Goal: Find contact information: Find contact information

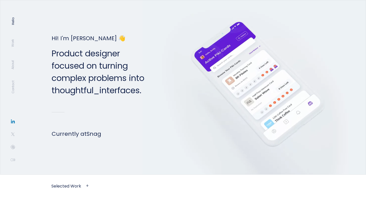
click at [13, 122] on img at bounding box center [12, 121] width 5 height 5
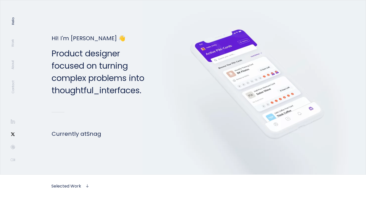
click at [11, 136] on img at bounding box center [12, 134] width 5 height 5
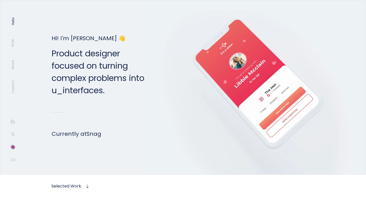
click at [12, 150] on img at bounding box center [12, 147] width 5 height 5
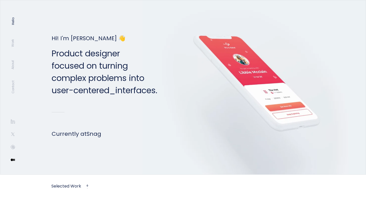
click at [13, 163] on img at bounding box center [12, 160] width 5 height 5
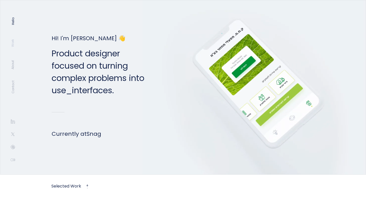
click at [14, 40] on link "Work" at bounding box center [12, 43] width 5 height 8
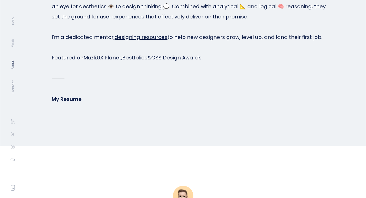
scroll to position [1407, 0]
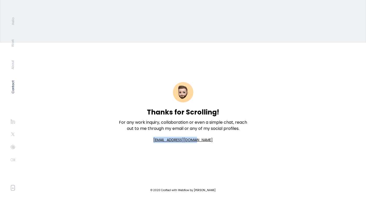
drag, startPoint x: 155, startPoint y: 127, endPoint x: 210, endPoint y: 126, distance: 54.7
click at [210, 126] on div "Thanks for Scrolling! For any work inquiry, collaboration or even a simple chat…" at bounding box center [182, 113] width 133 height 140
copy link "[EMAIL_ADDRESS][DOMAIN_NAME]"
click at [37, 105] on section "Thanks for Scrolling! For any work inquiry, collaboration or even a simple chat…" at bounding box center [183, 113] width 366 height 140
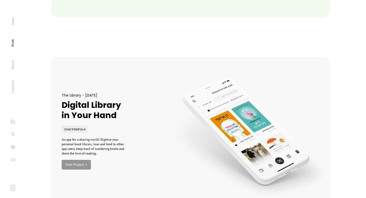
scroll to position [585, 0]
